Goal: Information Seeking & Learning: Learn about a topic

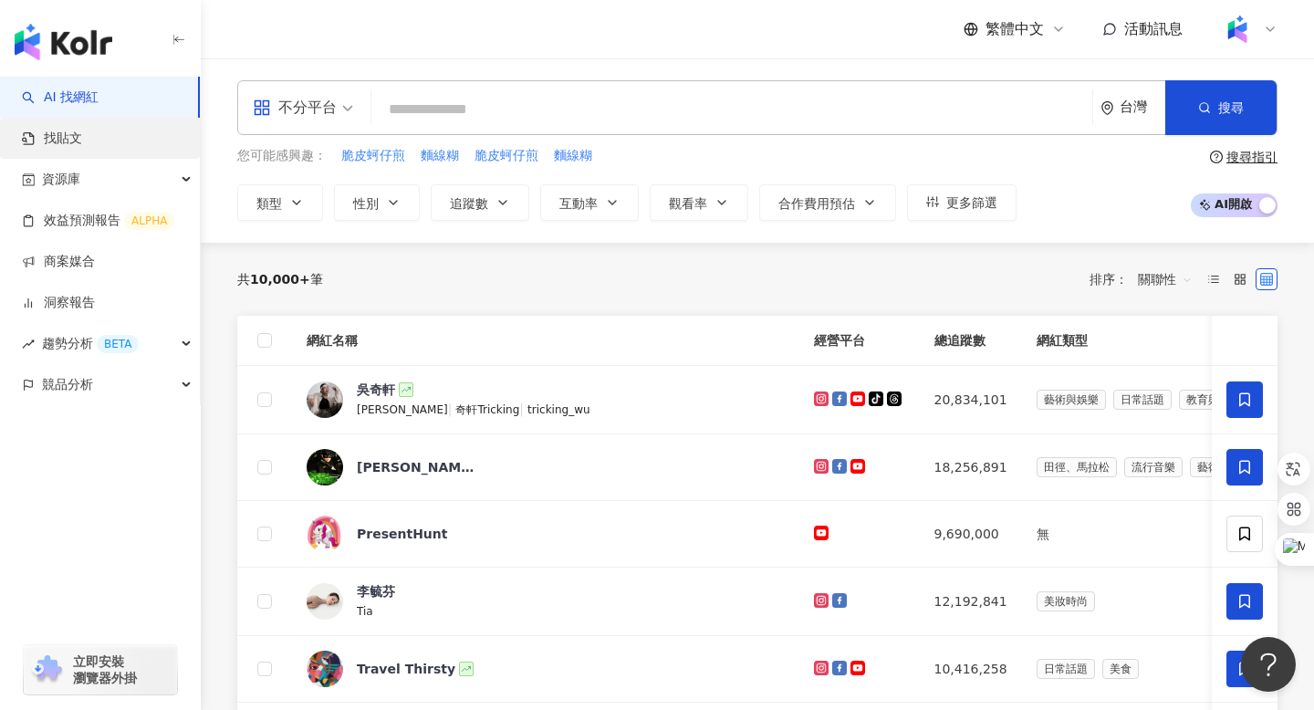
click at [60, 142] on link "找貼文" at bounding box center [52, 139] width 60 height 18
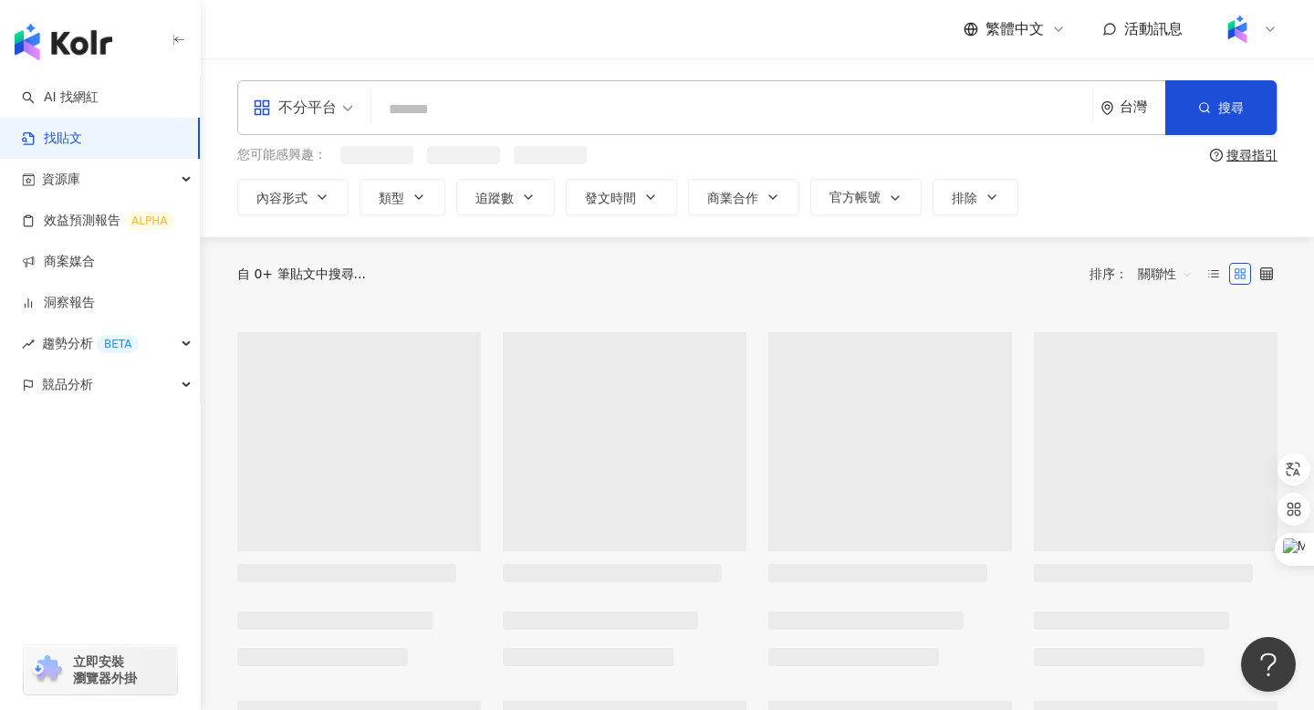
click at [414, 110] on input "search" at bounding box center [732, 108] width 707 height 39
type input "*"
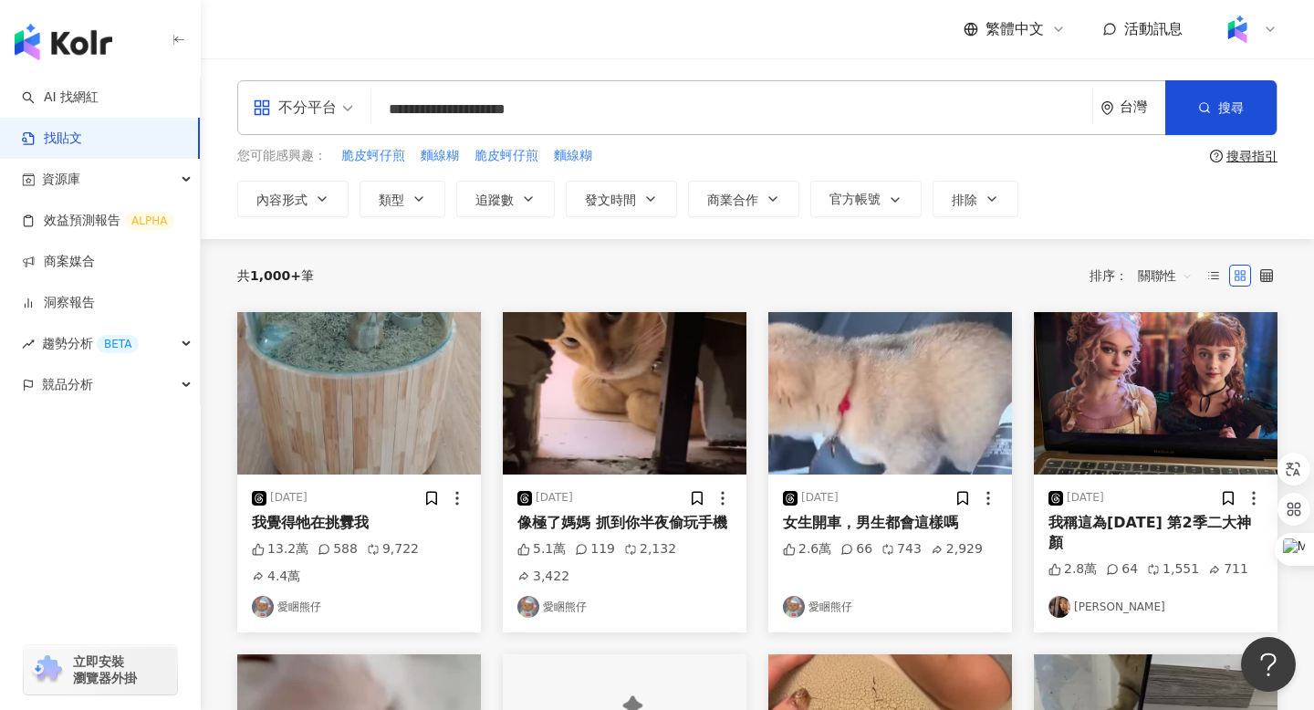
click at [386, 109] on input "**********" at bounding box center [732, 108] width 707 height 39
click at [560, 108] on input "**********" at bounding box center [732, 108] width 707 height 39
click at [589, 104] on input "**********" at bounding box center [732, 108] width 707 height 39
type input "**********"
click at [1251, 110] on button "搜尋" at bounding box center [1221, 107] width 111 height 55
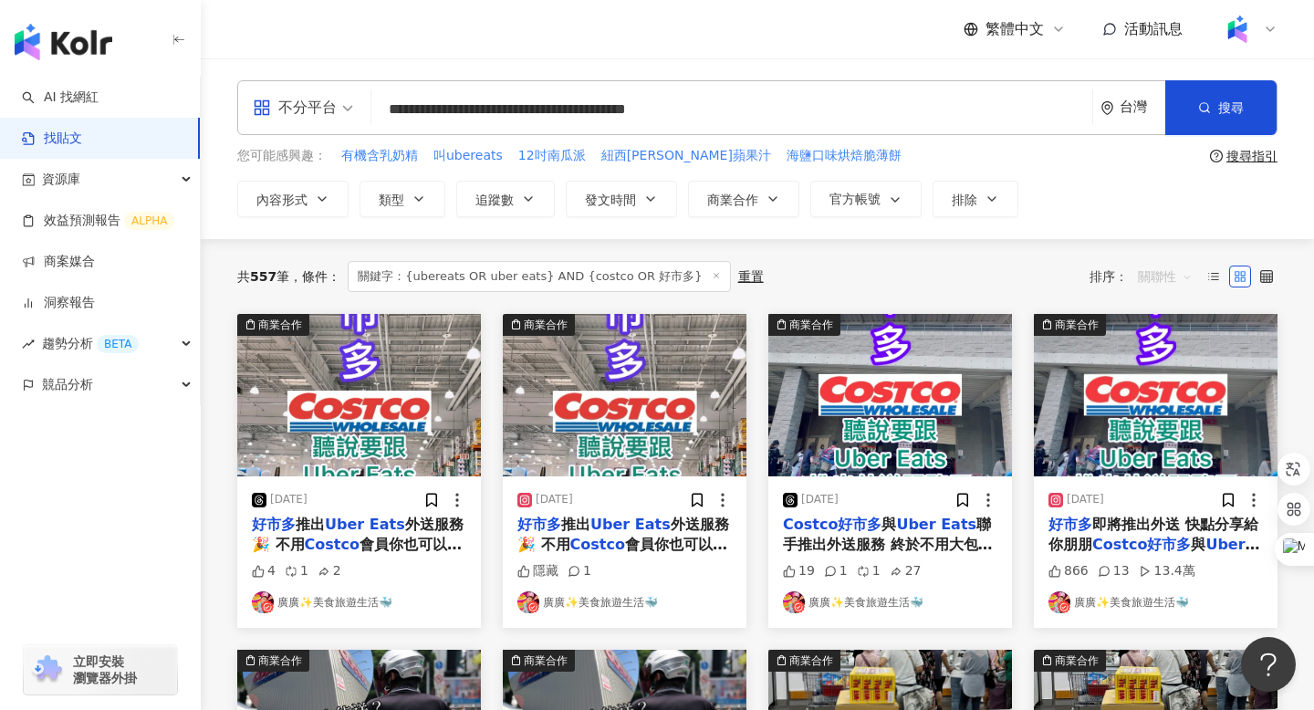
click at [1175, 271] on span "關聯性" at bounding box center [1165, 276] width 55 height 29
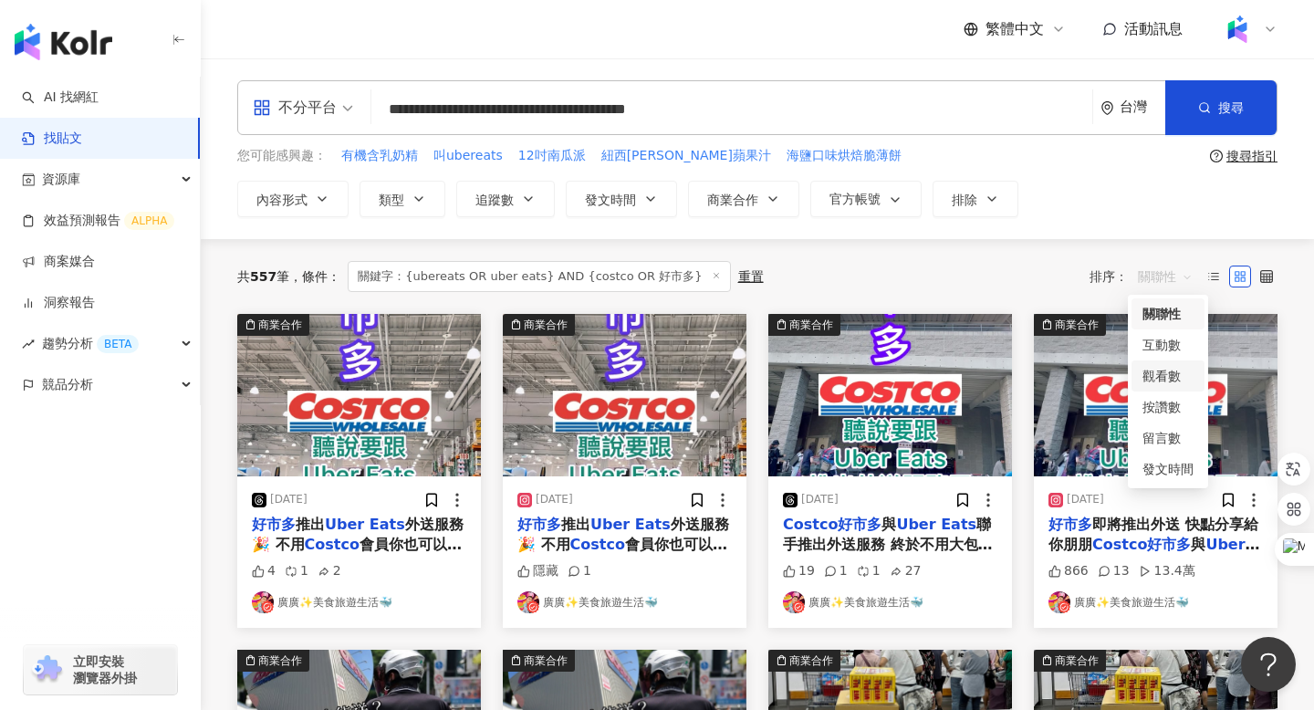
click at [1164, 371] on div "觀看數" at bounding box center [1168, 376] width 51 height 20
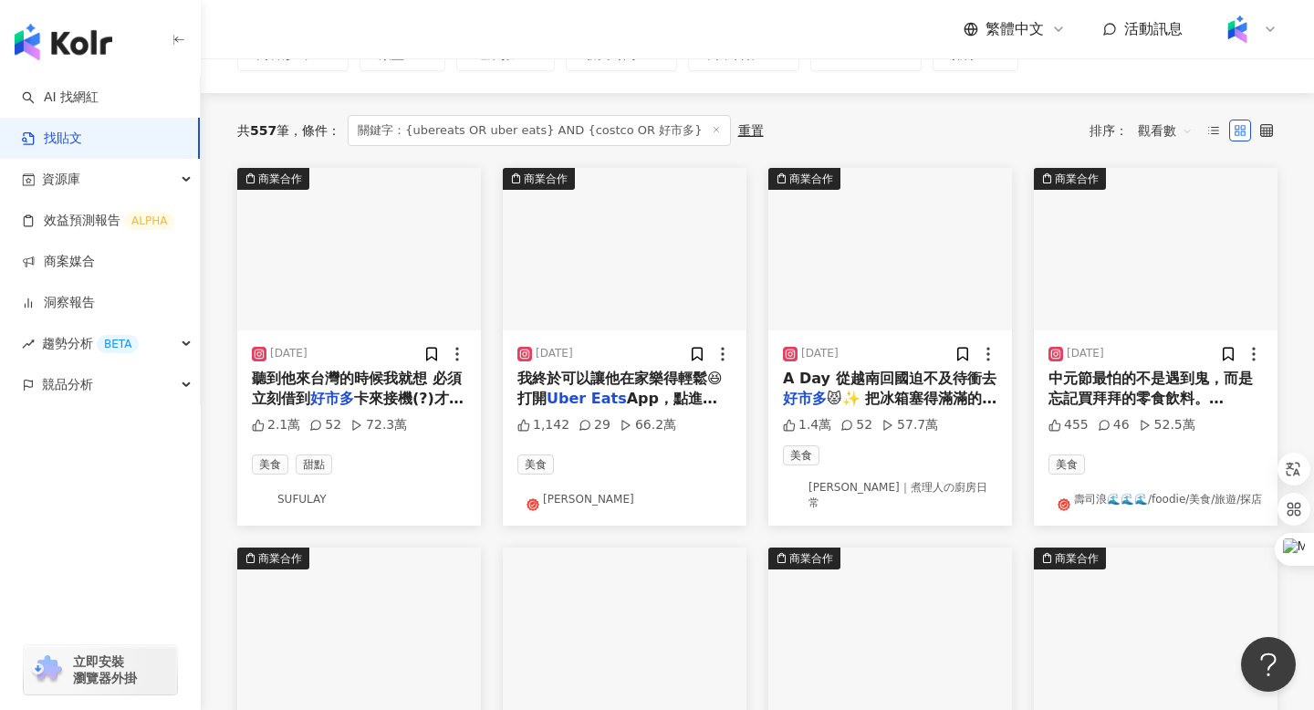
scroll to position [150, 0]
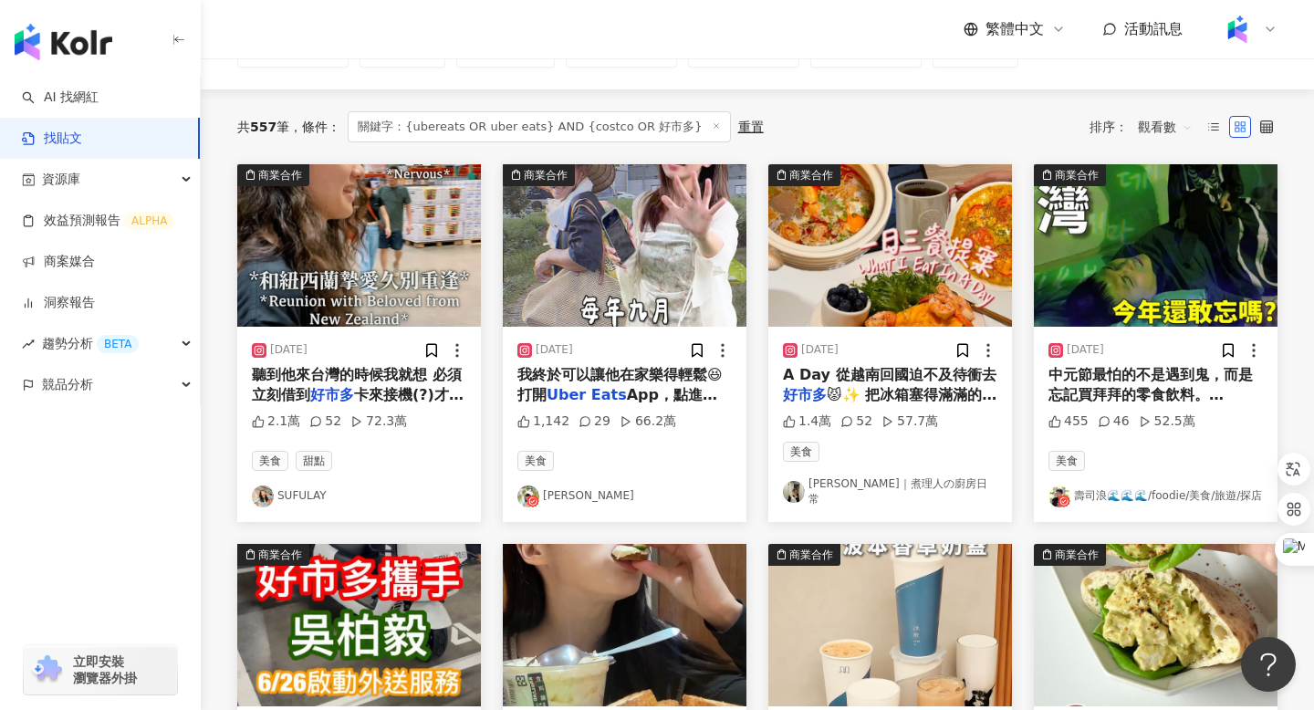
click at [340, 203] on img "button" at bounding box center [359, 245] width 244 height 162
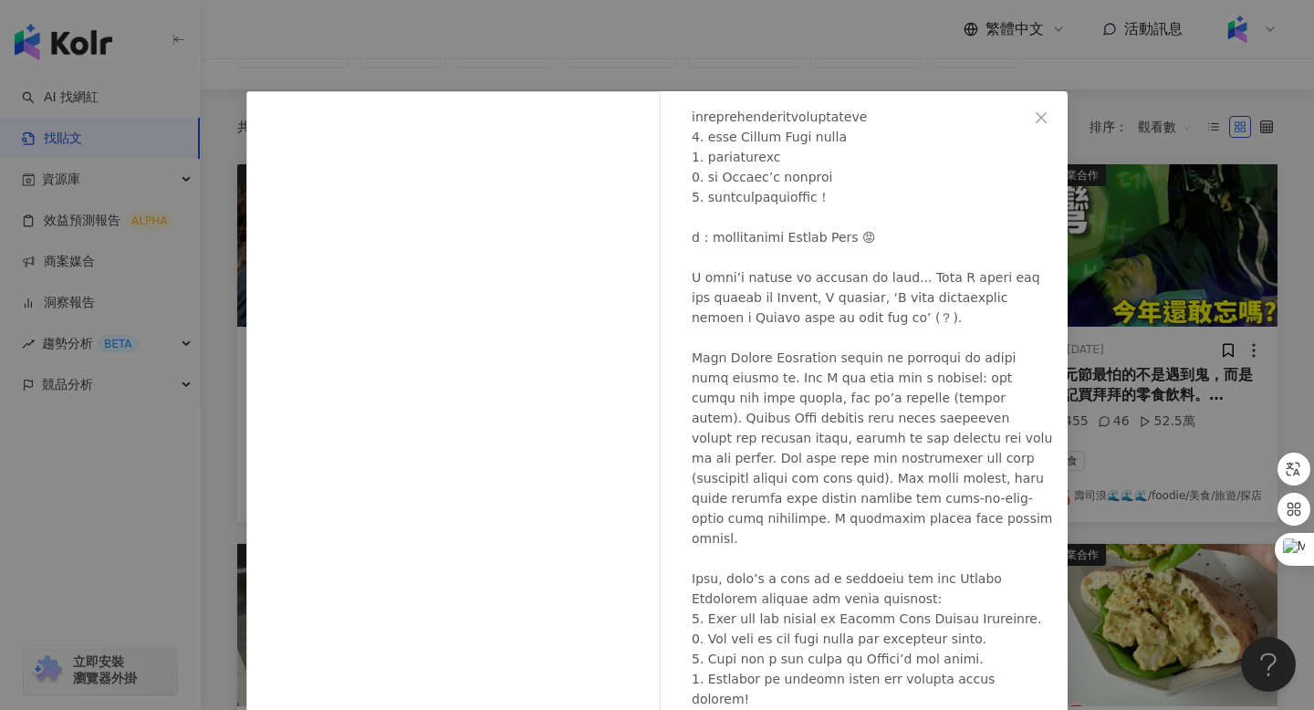
scroll to position [375, 0]
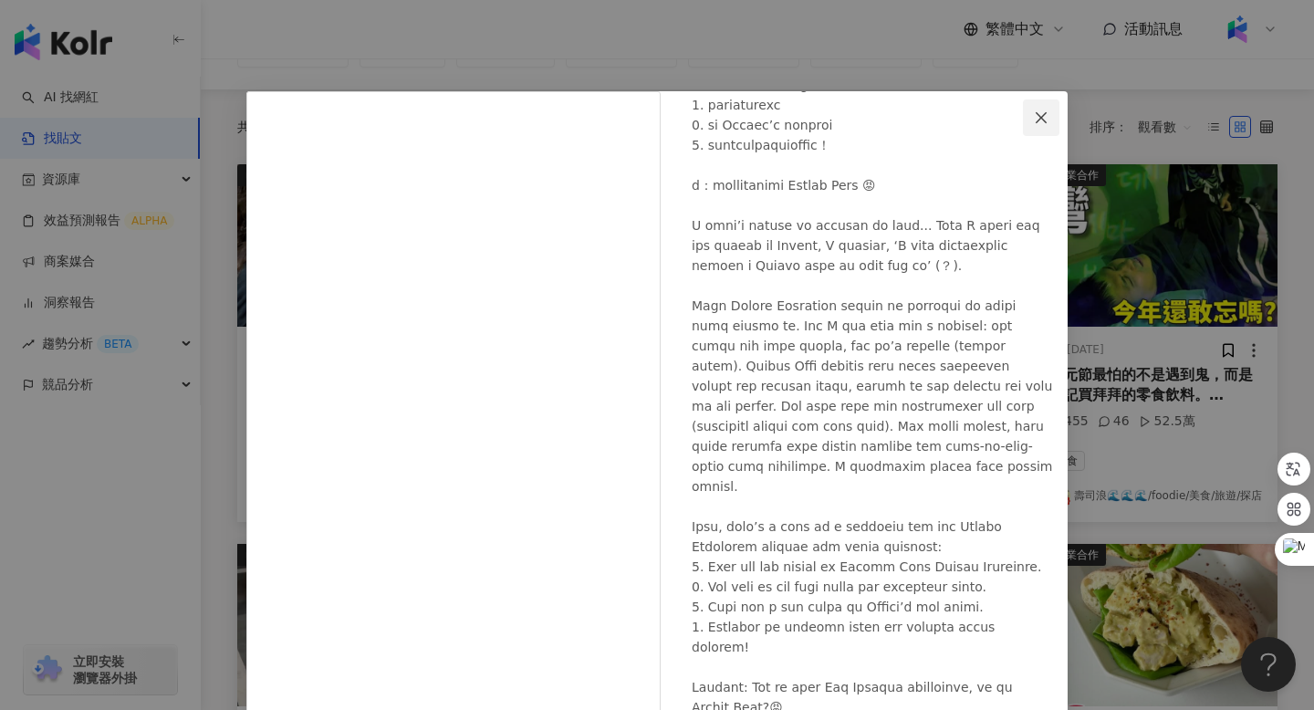
click at [1042, 112] on icon "close" at bounding box center [1041, 117] width 15 height 15
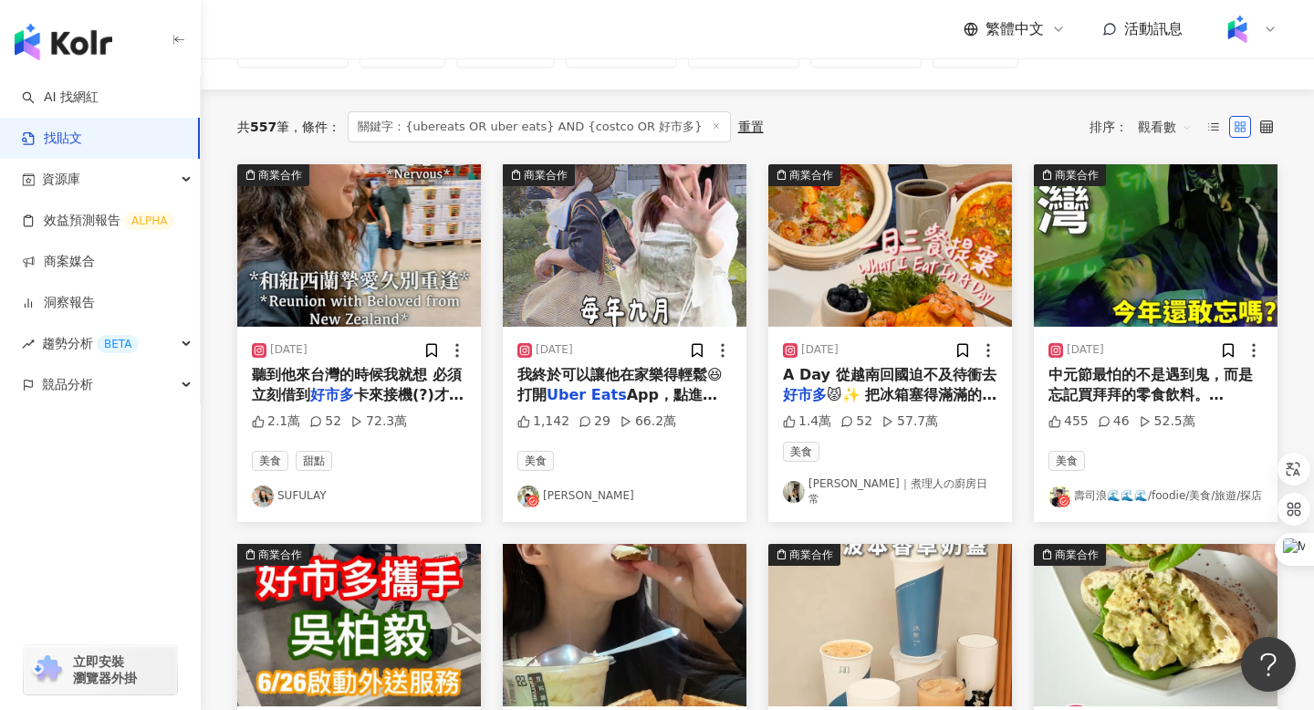
scroll to position [0, 0]
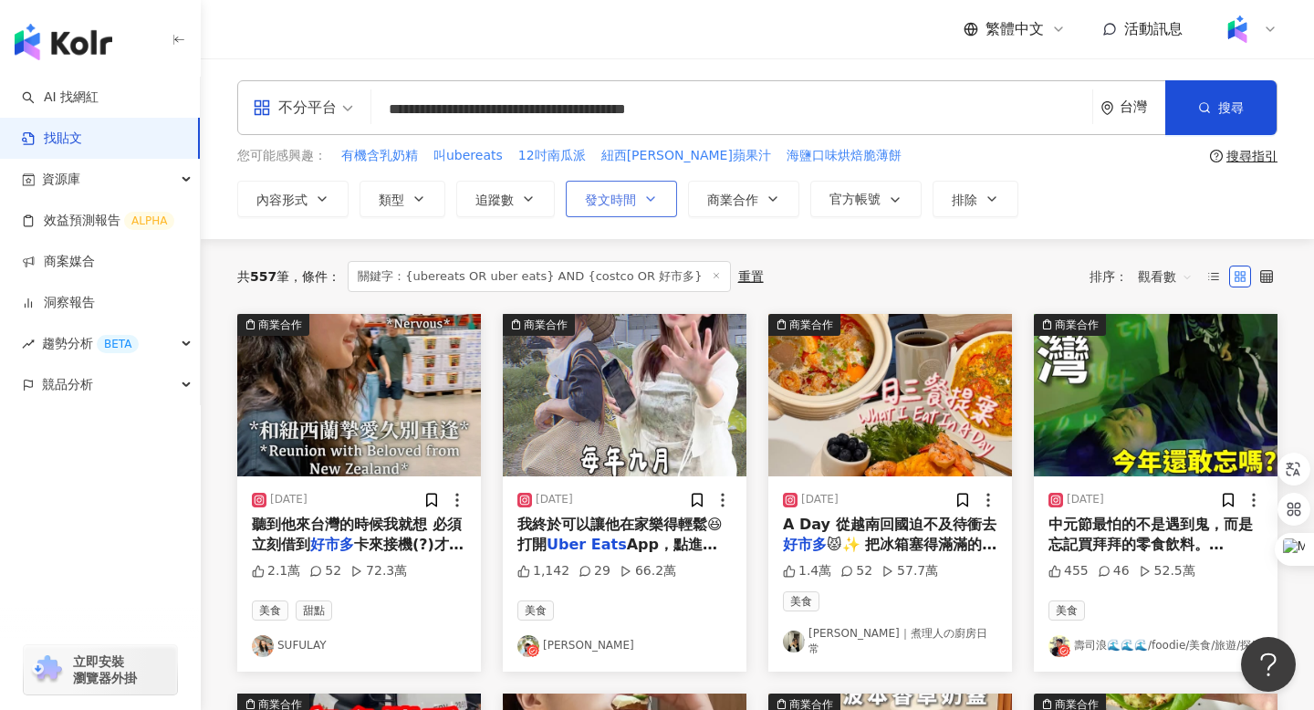
click at [634, 197] on span "發文時間" at bounding box center [610, 200] width 51 height 15
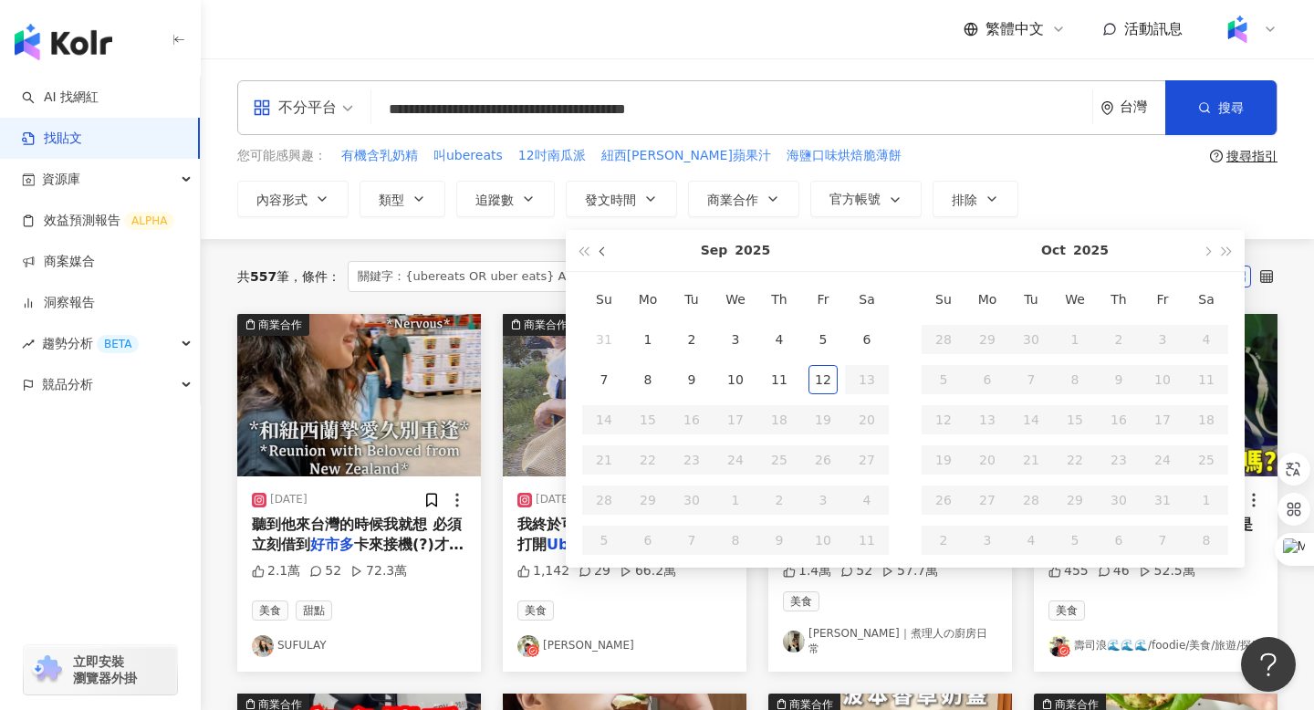
click at [597, 251] on button "button" at bounding box center [603, 250] width 20 height 41
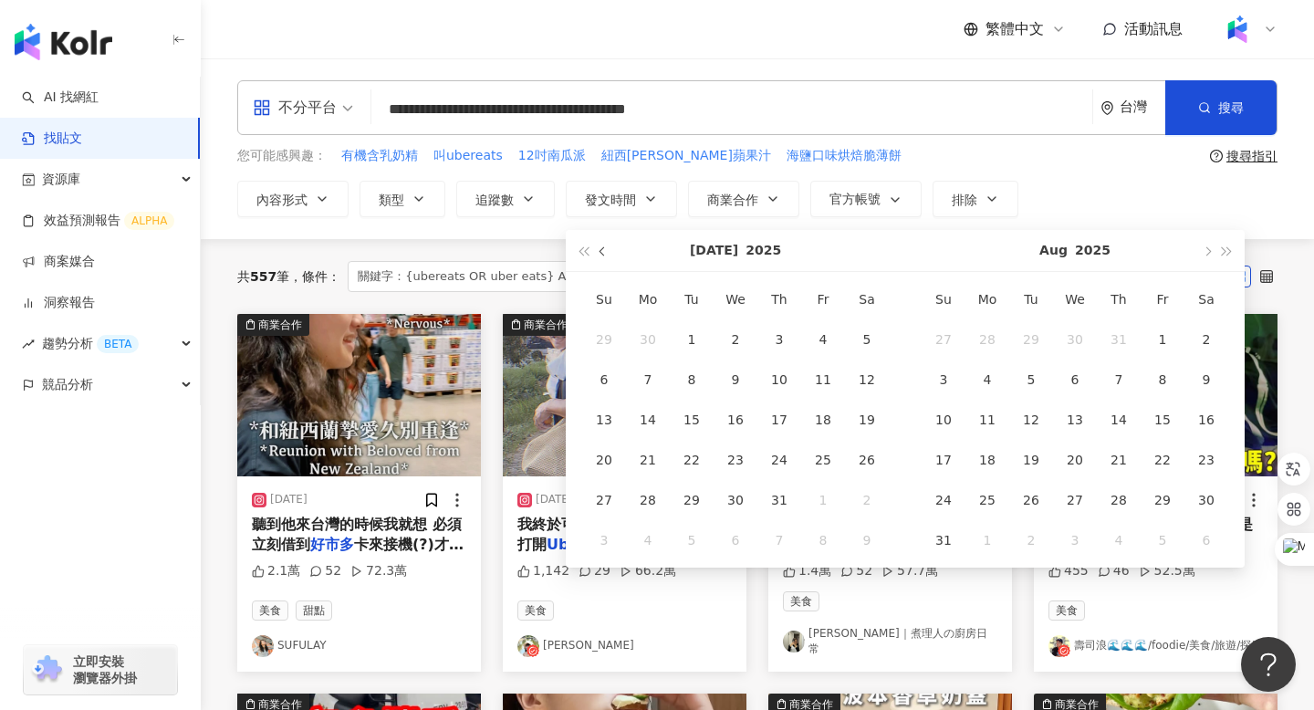
click at [597, 251] on button "button" at bounding box center [603, 250] width 20 height 41
type input "**********"
click at [596, 342] on div "1" at bounding box center [604, 339] width 29 height 29
type input "**********"
click at [1209, 256] on button "button" at bounding box center [1207, 250] width 20 height 41
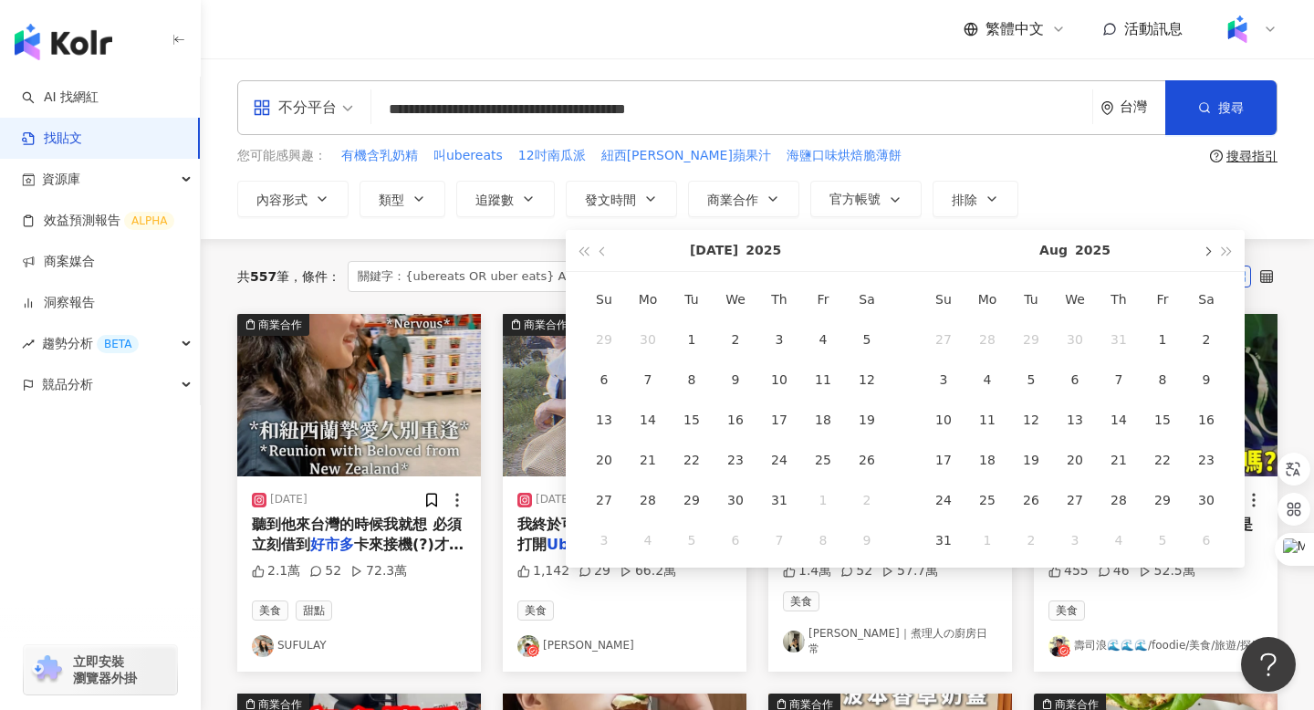
click at [1209, 256] on button "button" at bounding box center [1207, 250] width 20 height 41
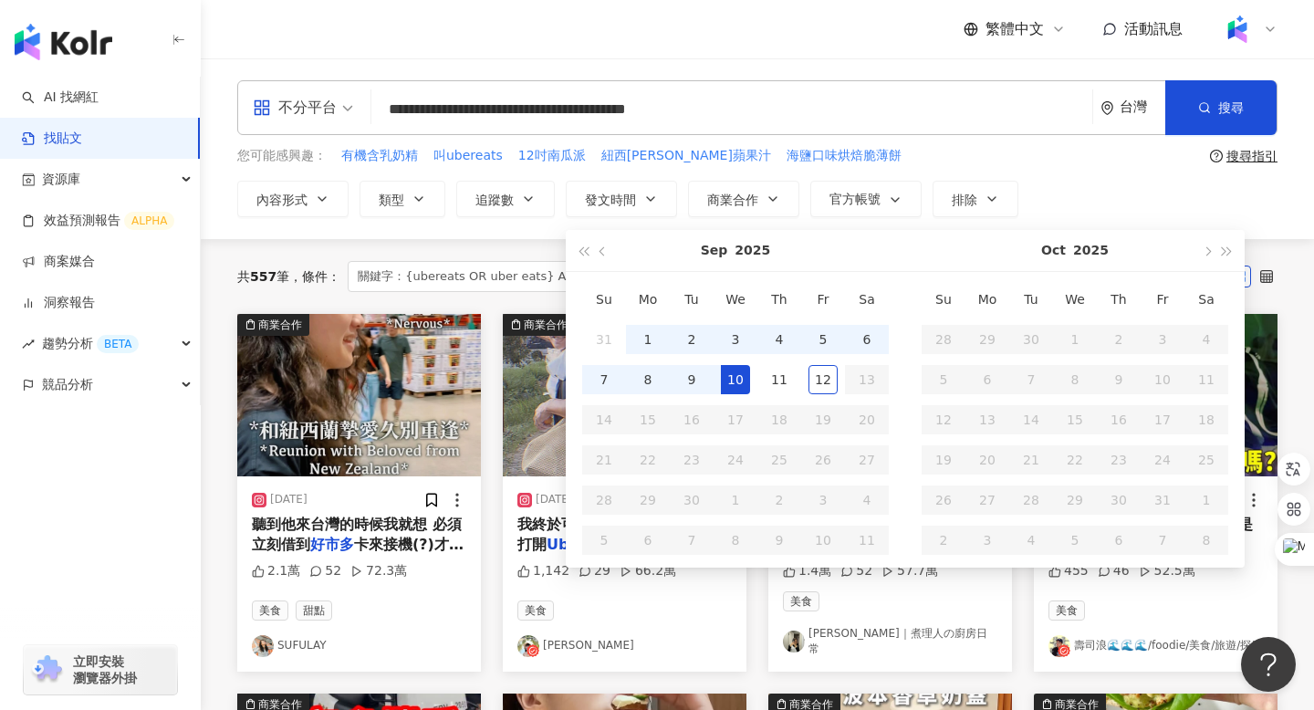
click at [730, 377] on div "10" at bounding box center [735, 379] width 29 height 29
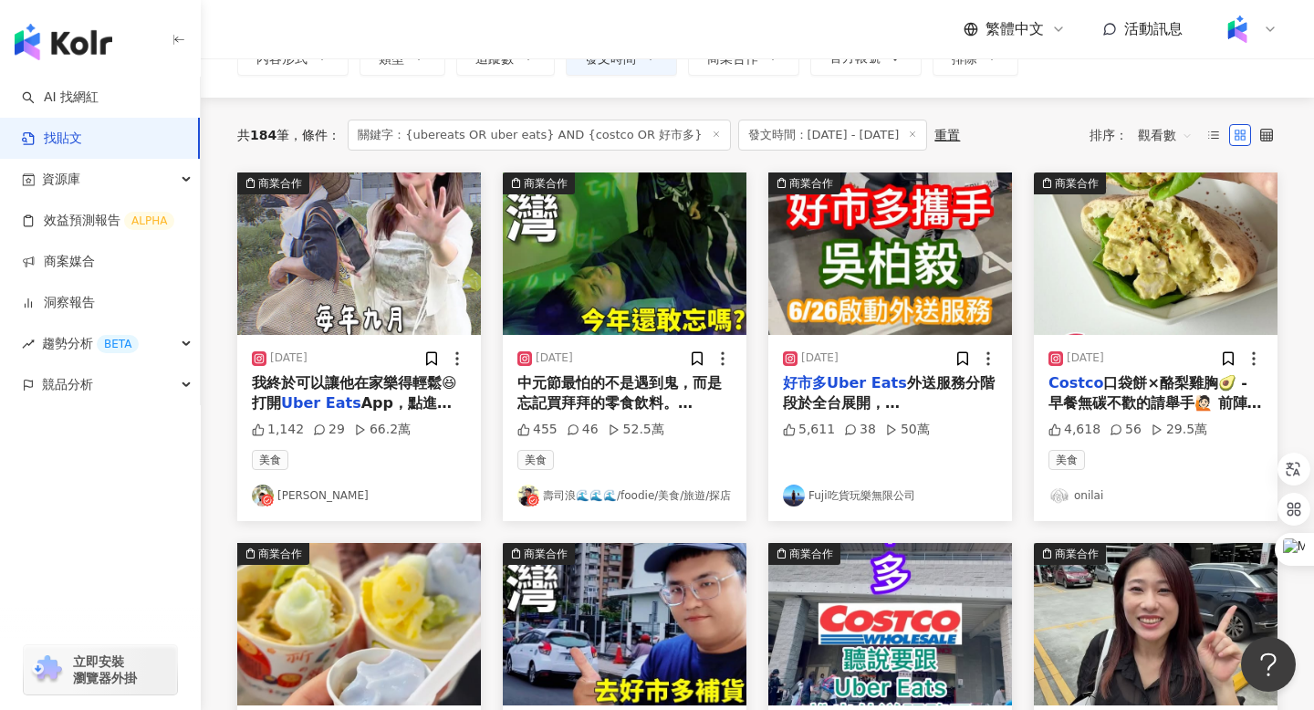
scroll to position [152, 0]
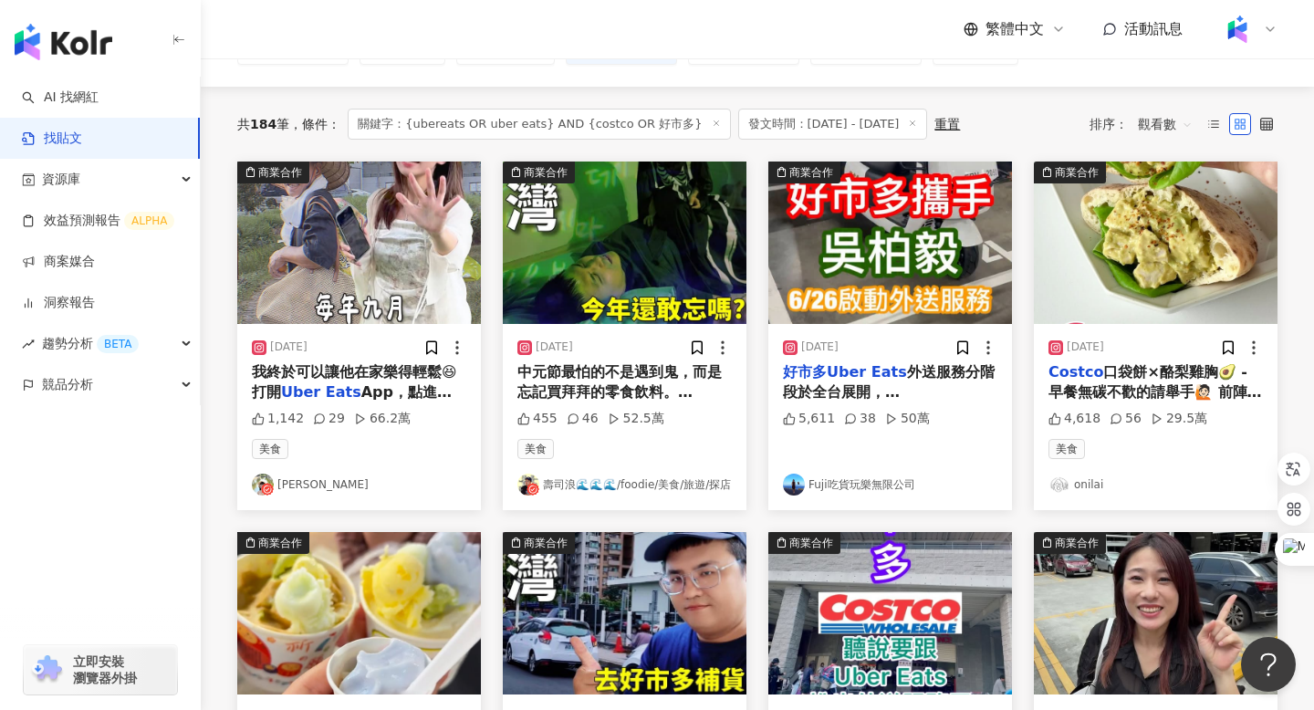
click at [362, 250] on img "button" at bounding box center [359, 243] width 244 height 162
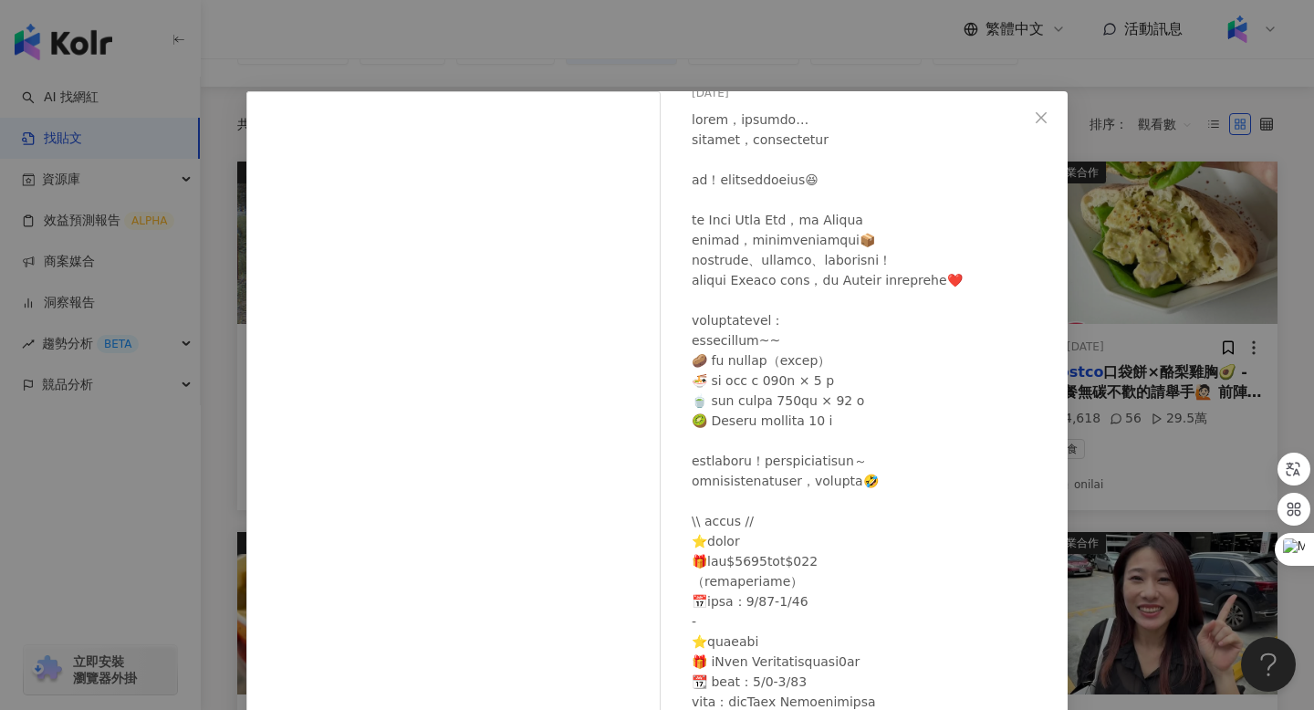
scroll to position [154, 0]
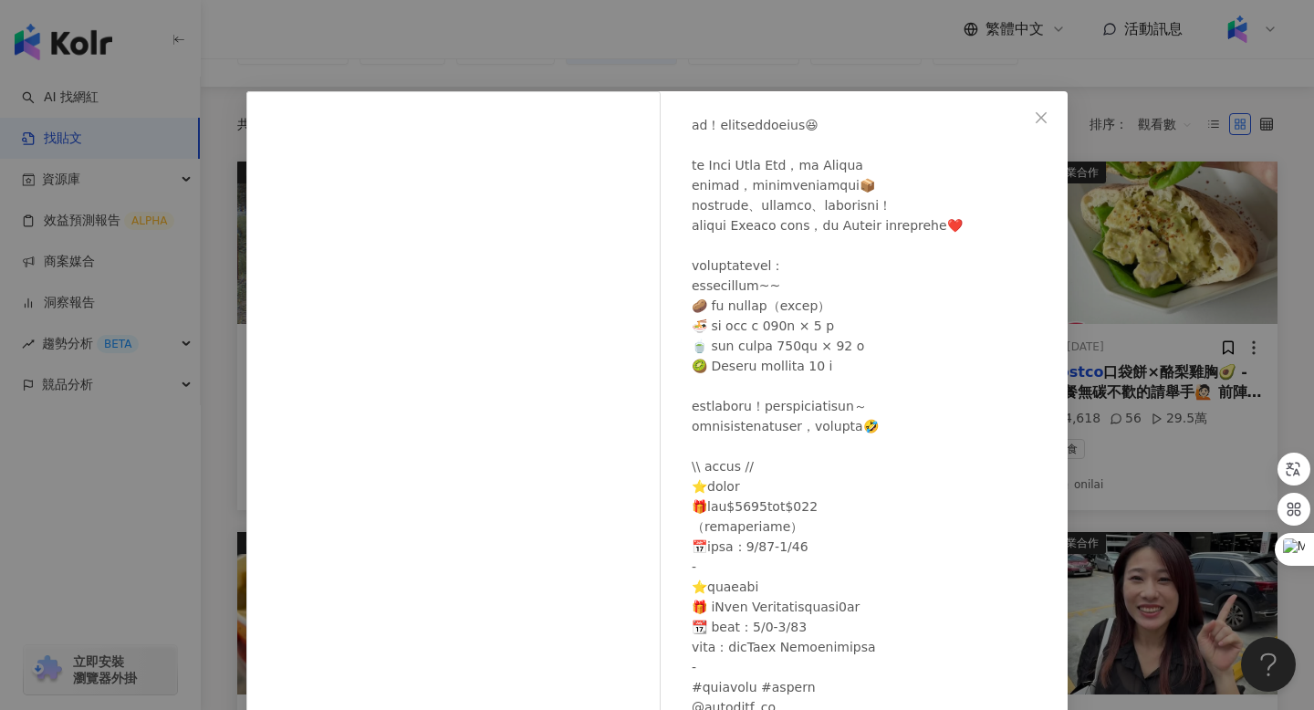
click at [1263, 102] on div "[PERSON_NAME]💛 [DATE] 1,142 29 66.2萬 查看原始貼文" at bounding box center [657, 355] width 1314 height 710
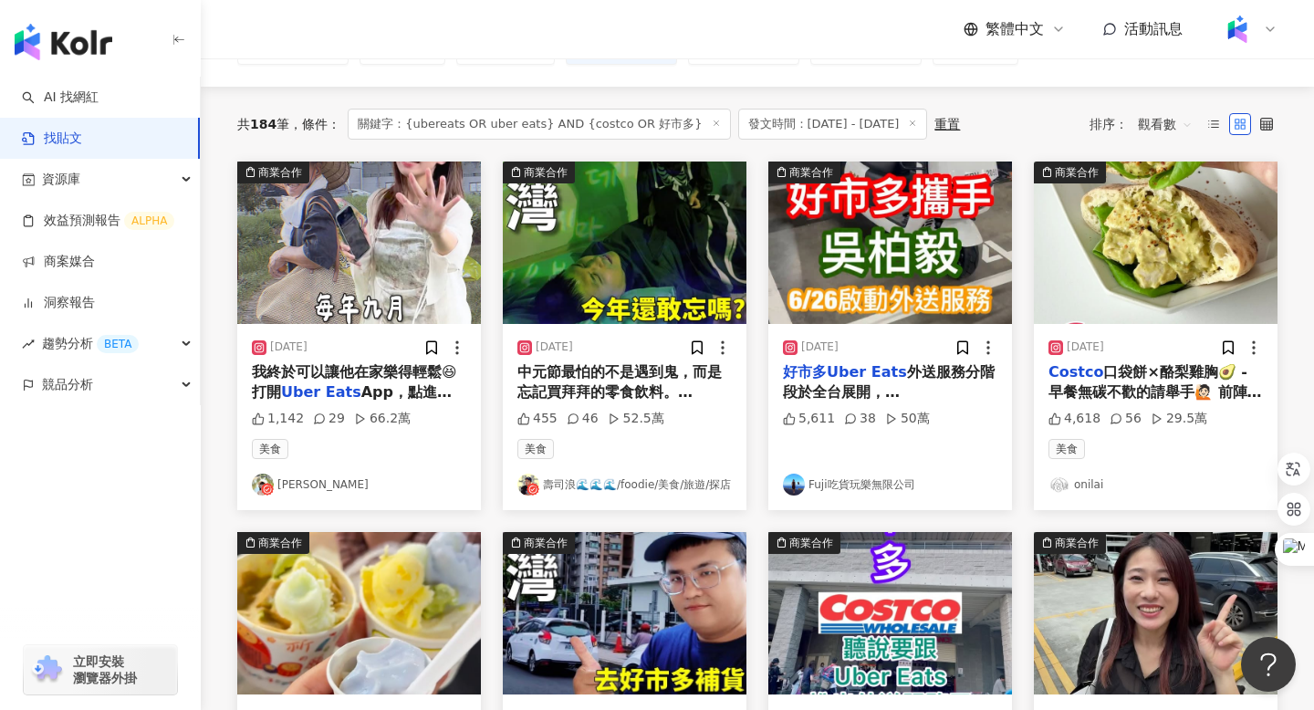
click at [616, 289] on img "button" at bounding box center [625, 243] width 244 height 162
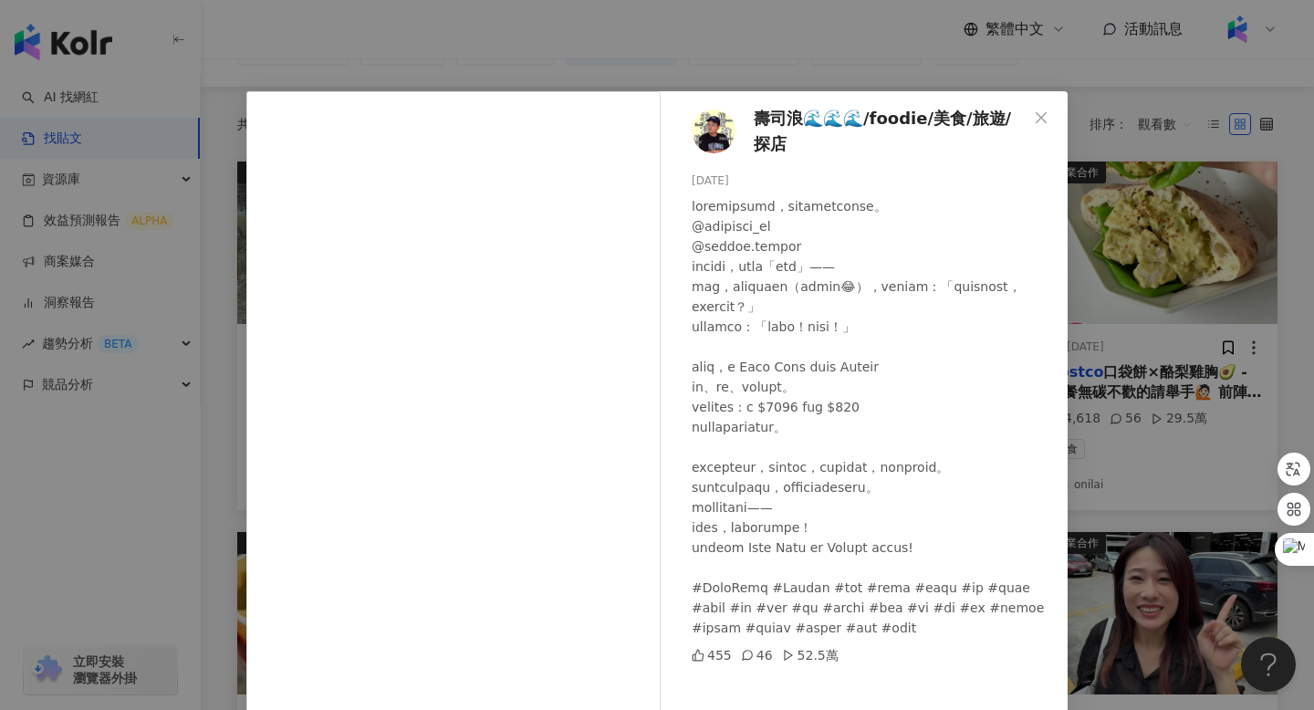
scroll to position [109, 0]
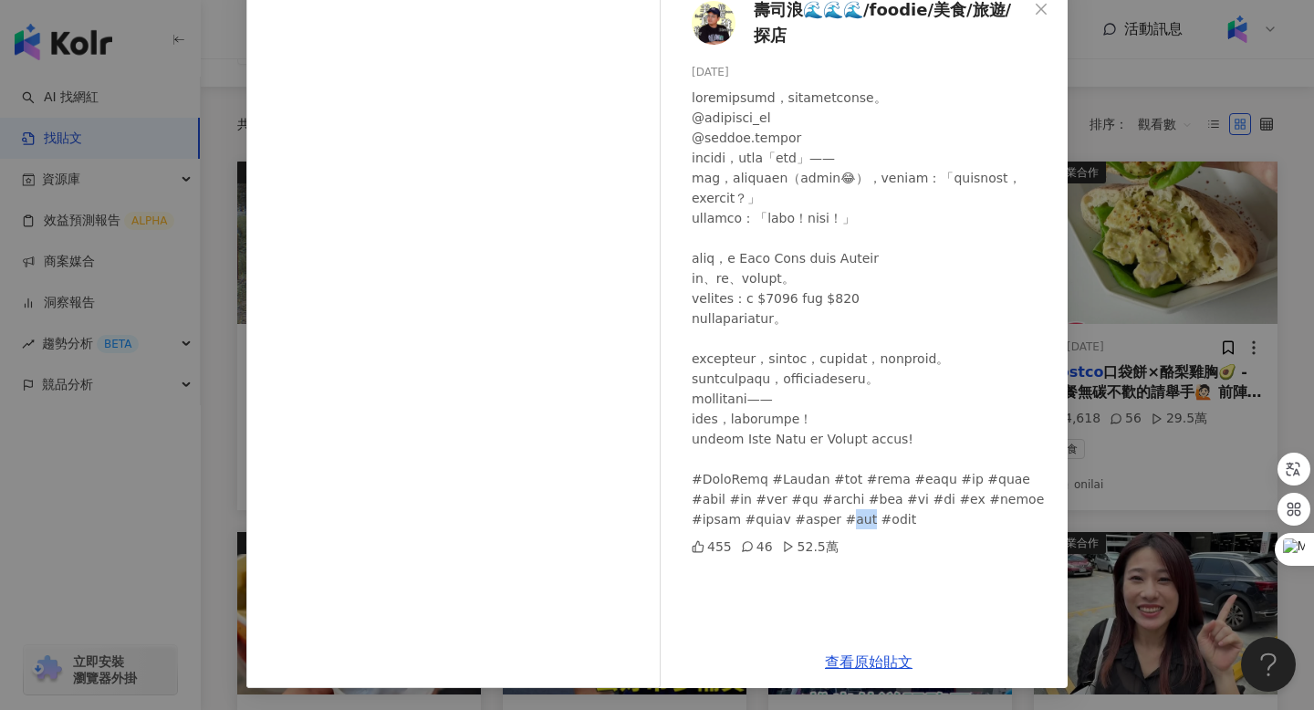
drag, startPoint x: 768, startPoint y: 563, endPoint x: 729, endPoint y: 562, distance: 38.3
click at [729, 529] on div at bounding box center [872, 309] width 361 height 442
copy div "[PERSON_NAME]"
click at [1042, 5] on icon "close" at bounding box center [1041, 9] width 15 height 15
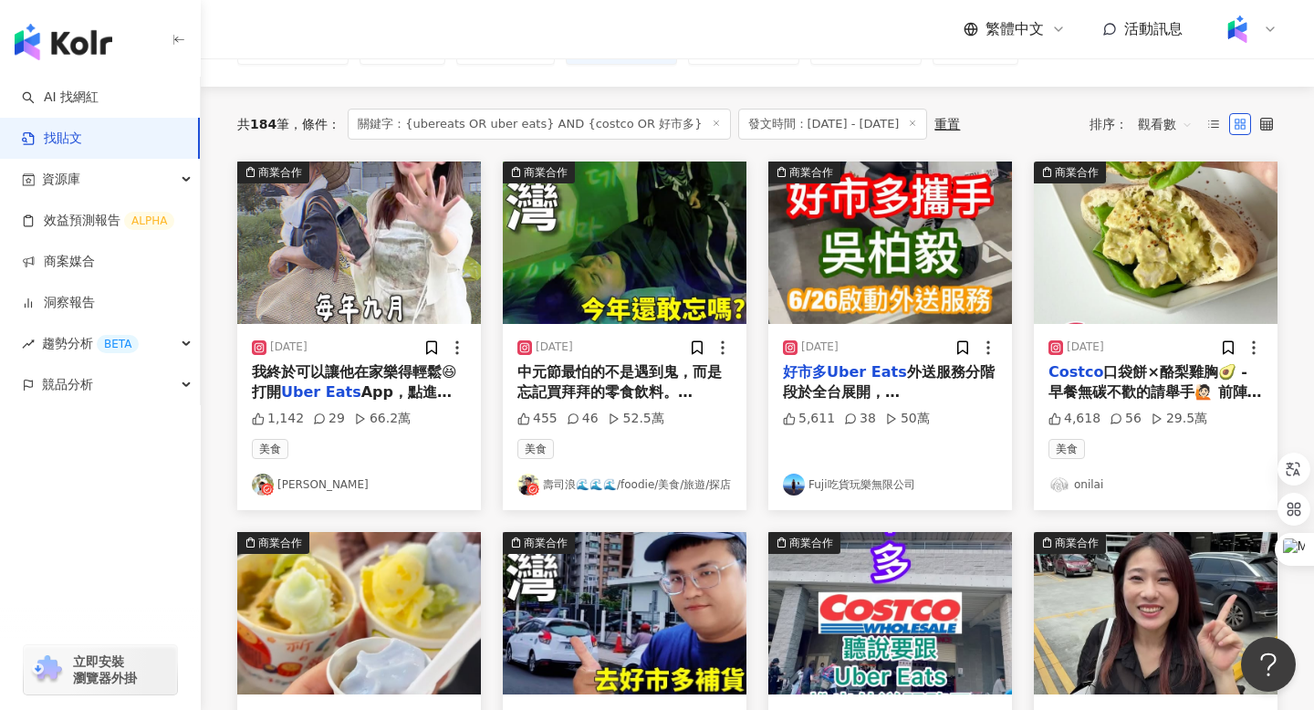
scroll to position [0, 0]
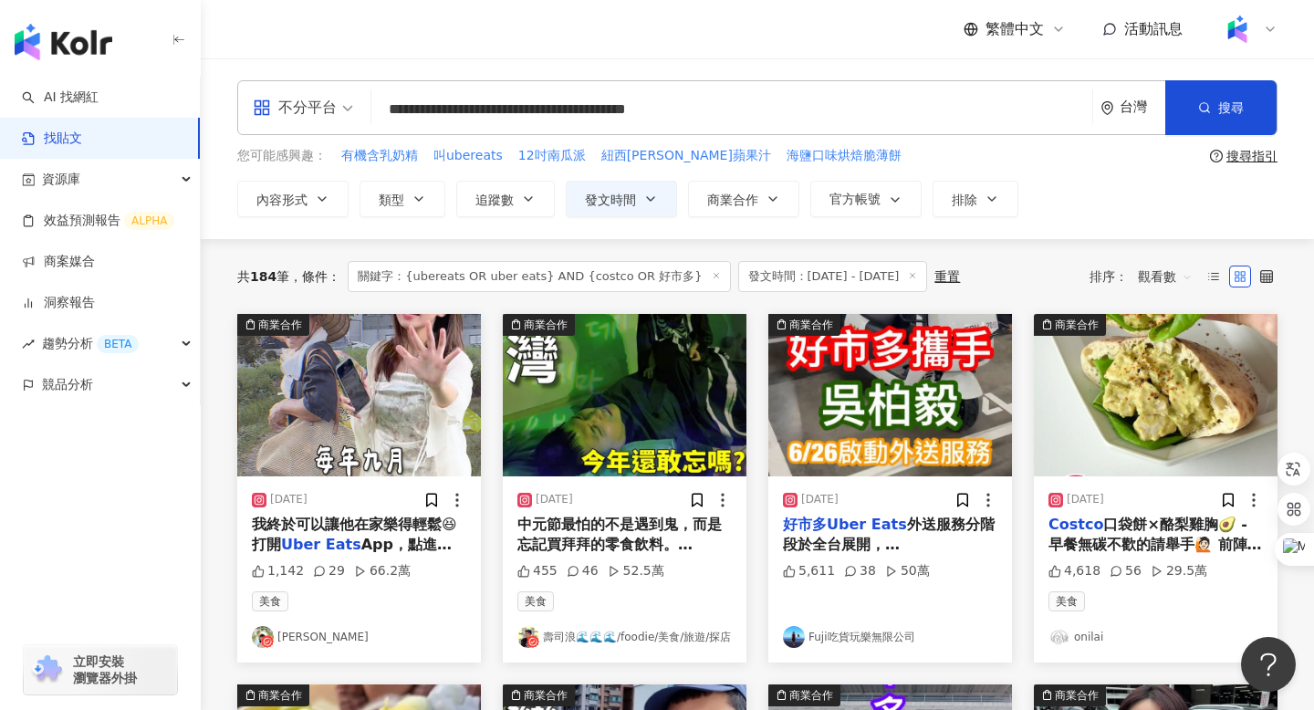
click at [526, 107] on input "**********" at bounding box center [732, 108] width 707 height 39
click at [566, 48] on div "繁體中文 活動訊息" at bounding box center [757, 29] width 1041 height 58
click at [631, 200] on span "發文時間" at bounding box center [610, 200] width 51 height 15
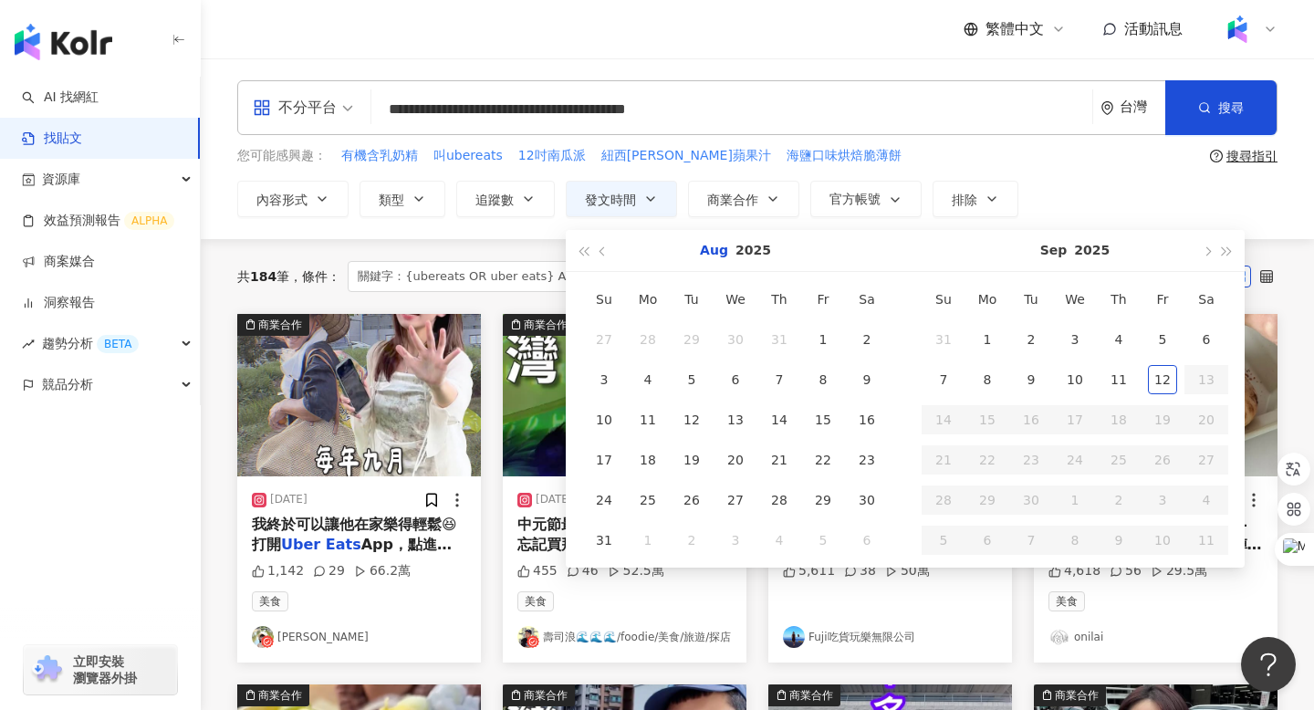
type input "**********"
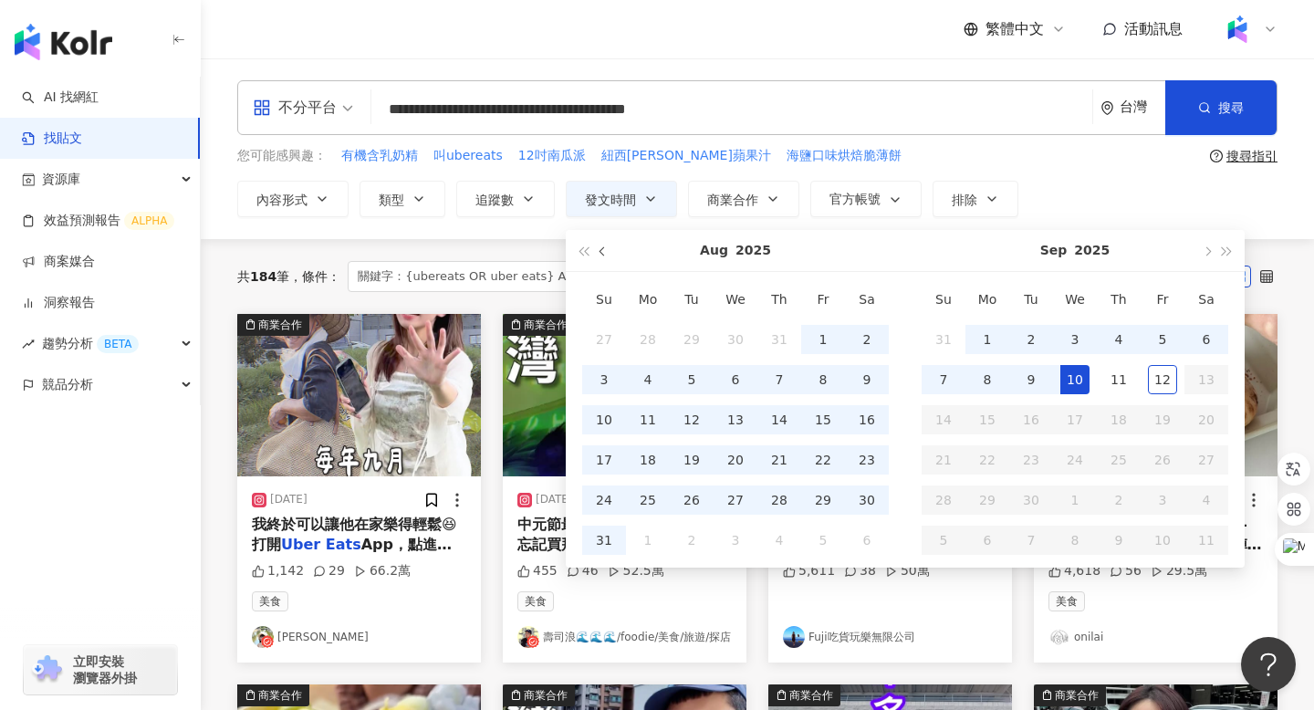
click at [602, 252] on span "button" at bounding box center [604, 251] width 9 height 9
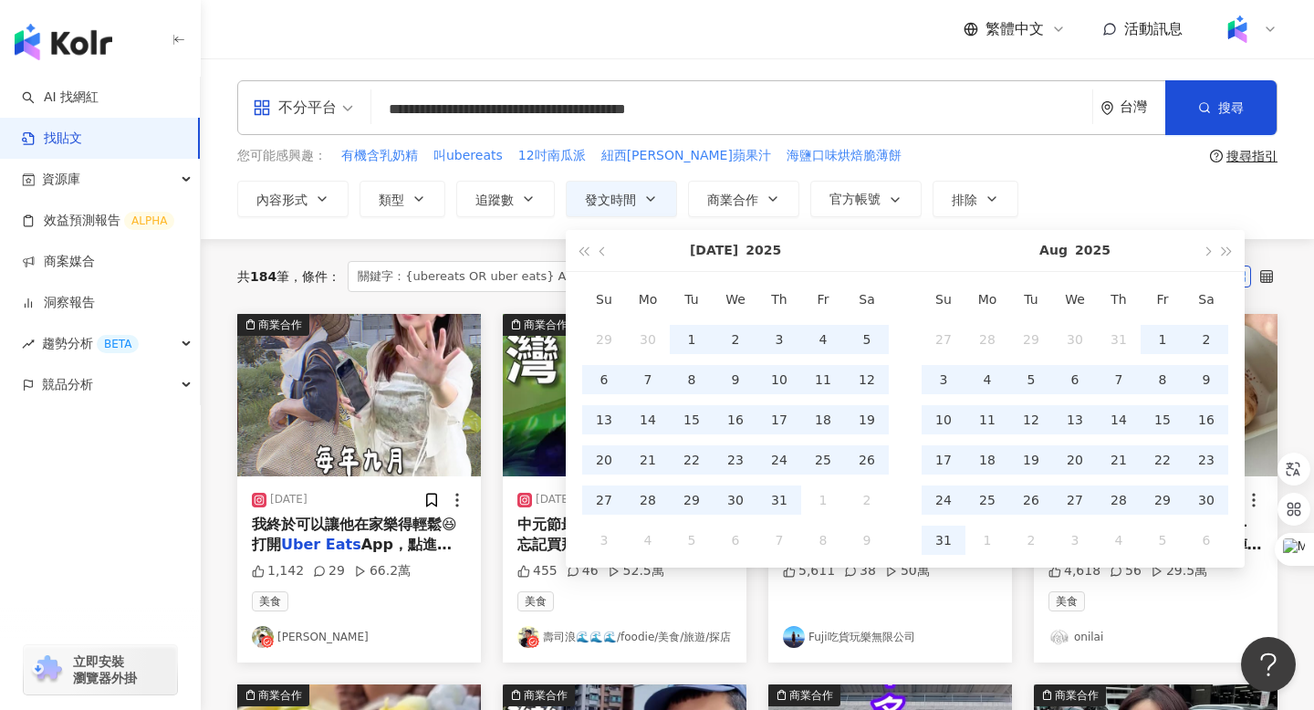
click at [884, 47] on div "繁體中文 活動訊息" at bounding box center [757, 29] width 1041 height 58
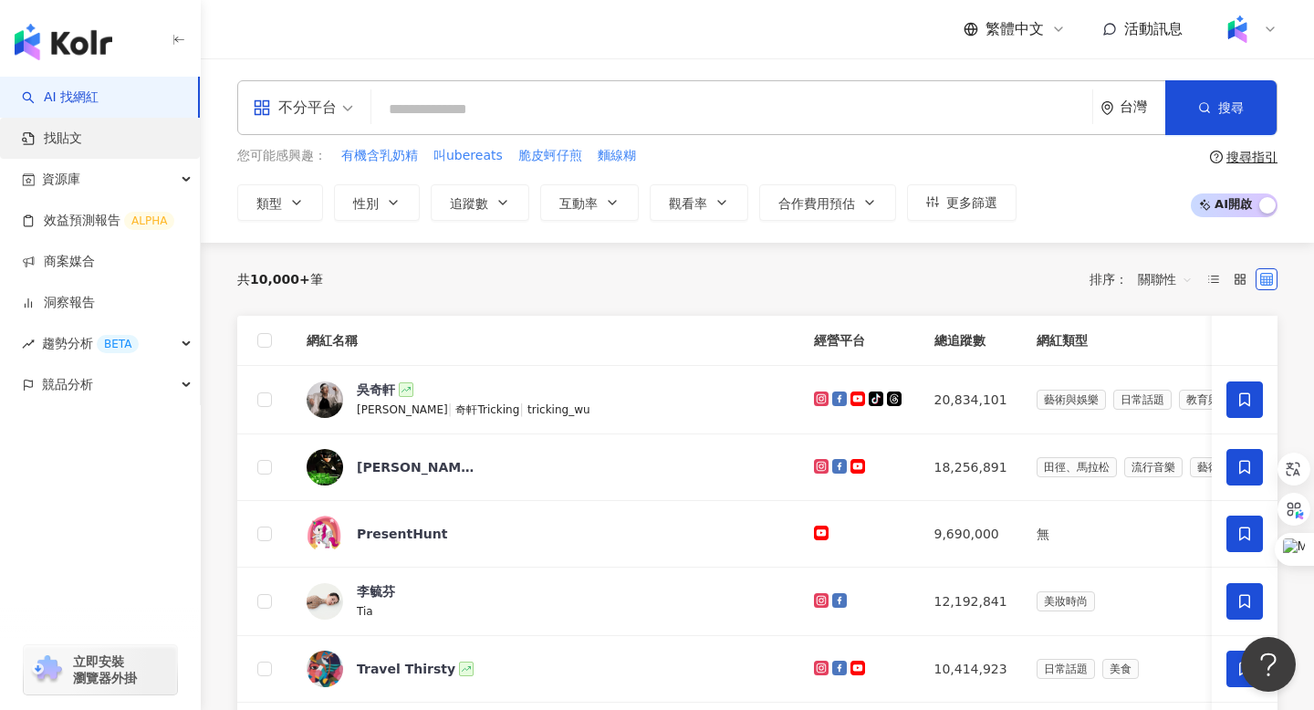
click at [52, 139] on link "找貼文" at bounding box center [52, 139] width 60 height 18
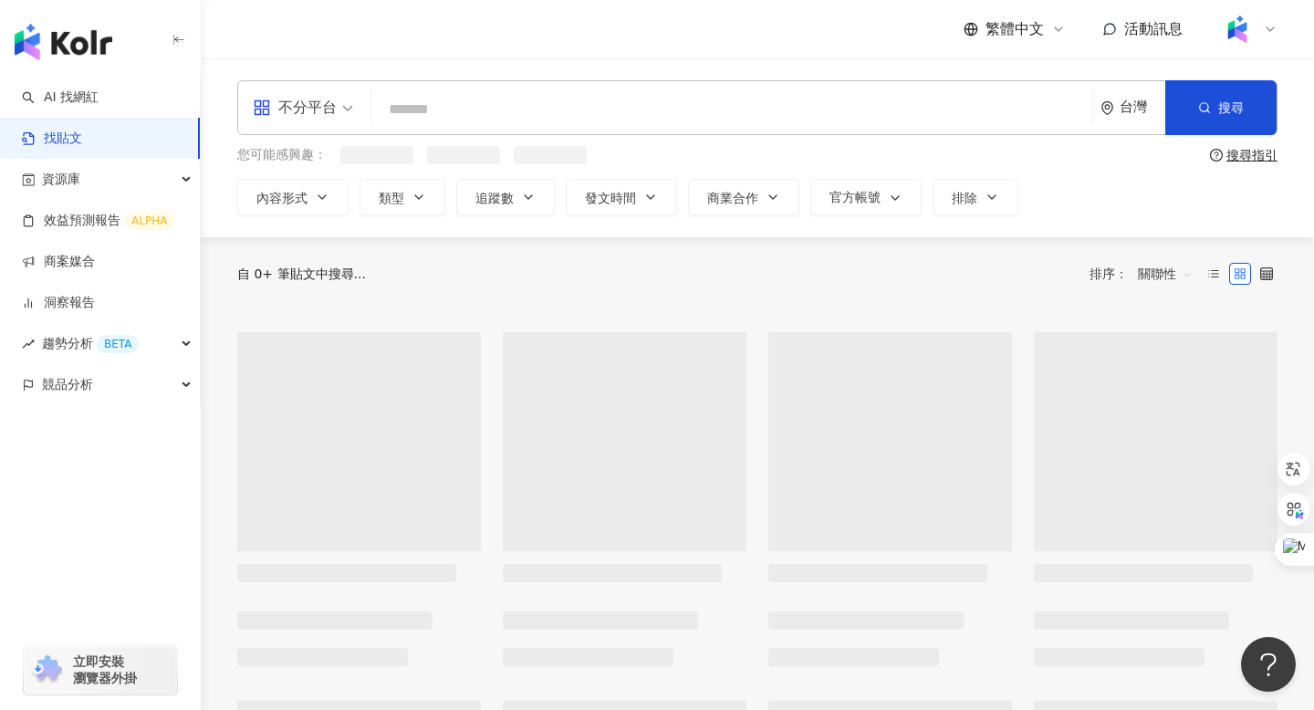
click at [417, 106] on input "search" at bounding box center [732, 108] width 707 height 39
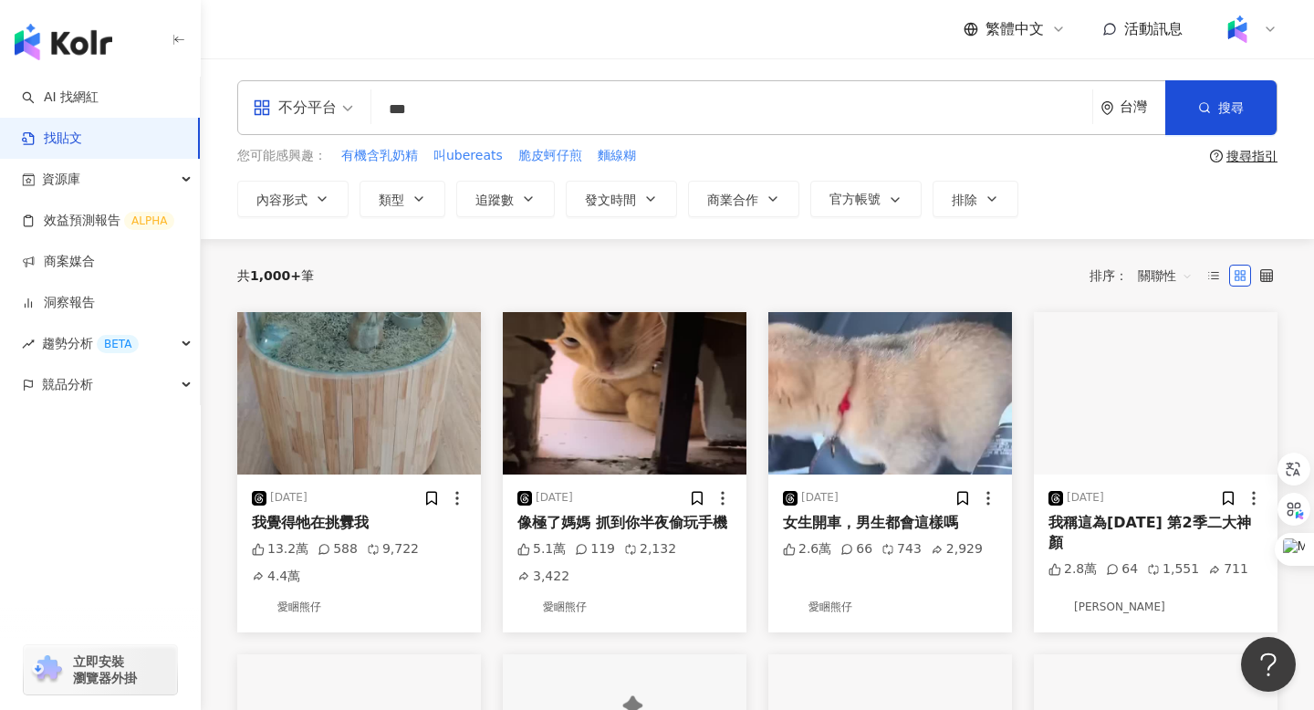
type input "***"
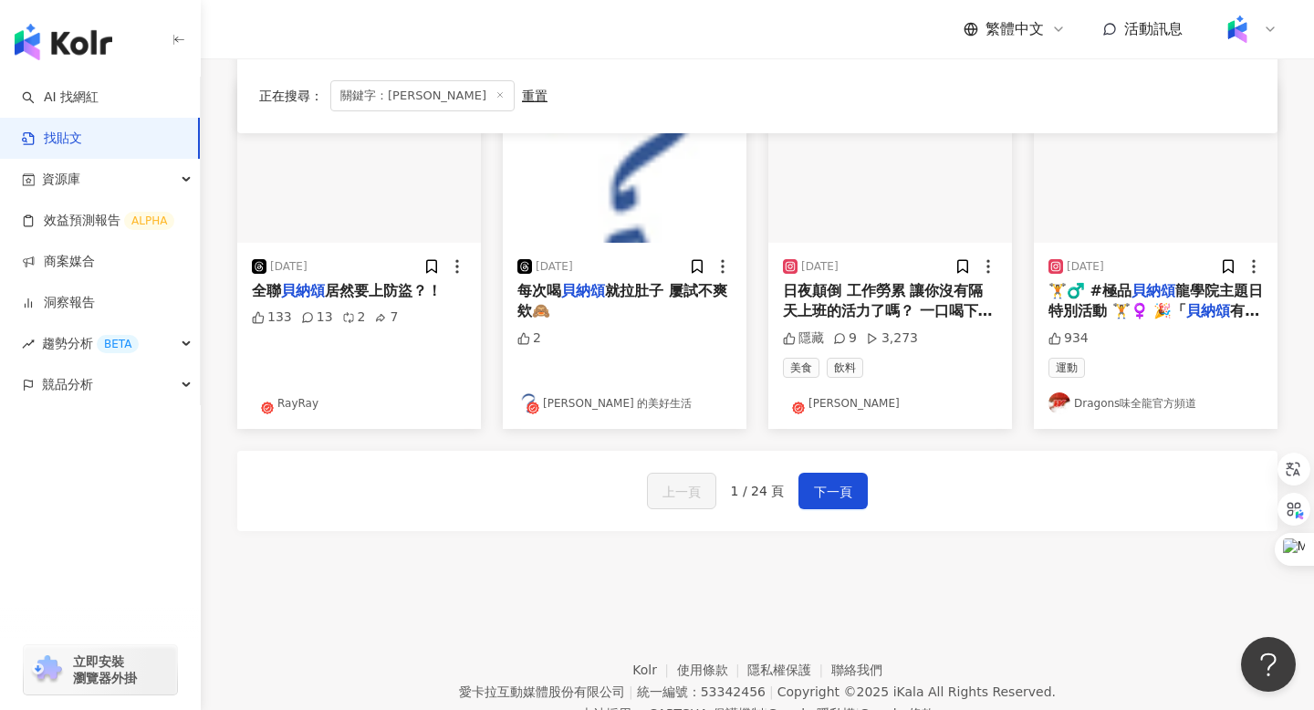
scroll to position [999, 0]
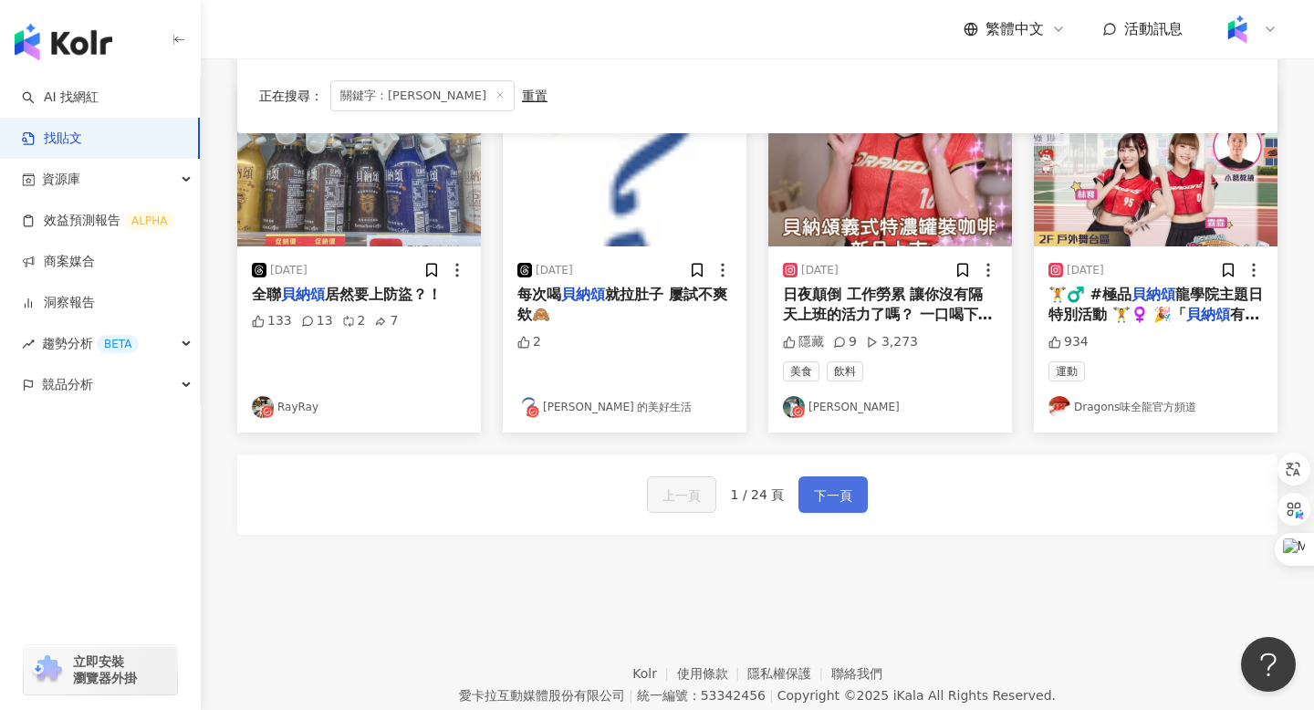
click at [833, 485] on span "下一頁" at bounding box center [833, 496] width 38 height 22
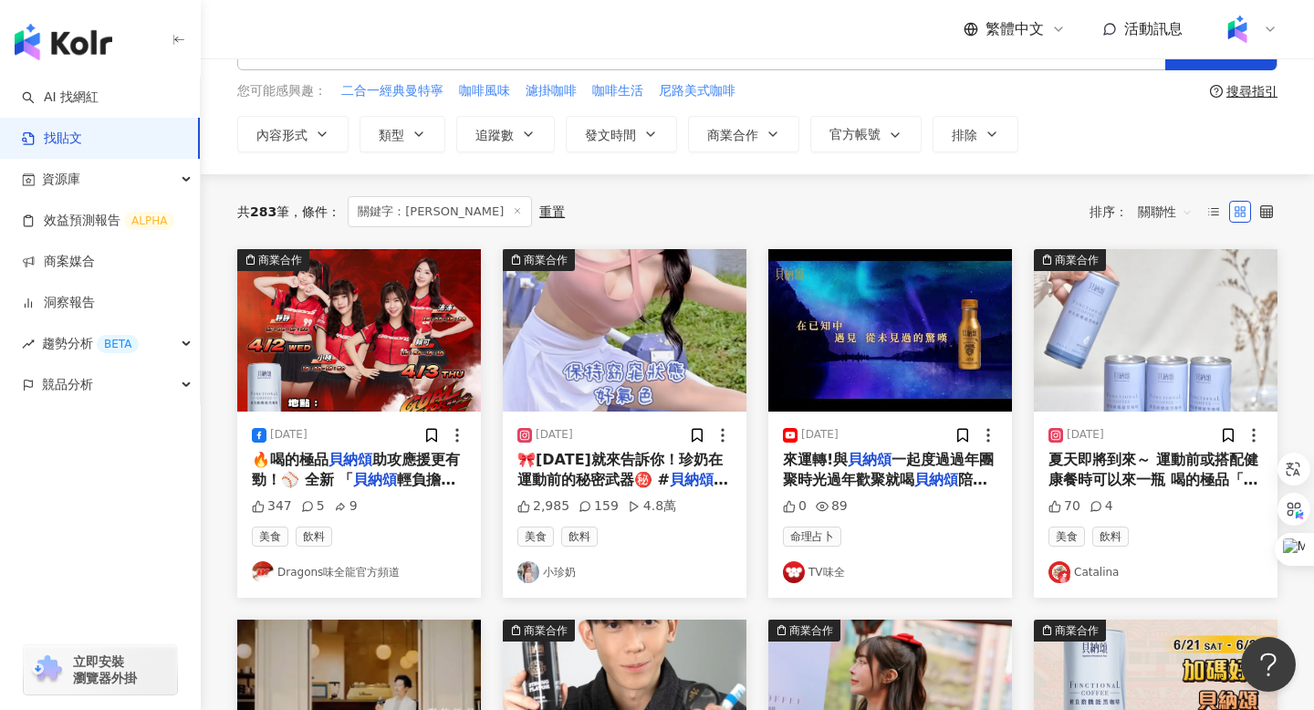
scroll to position [0, 0]
